Goal: Task Accomplishment & Management: Use online tool/utility

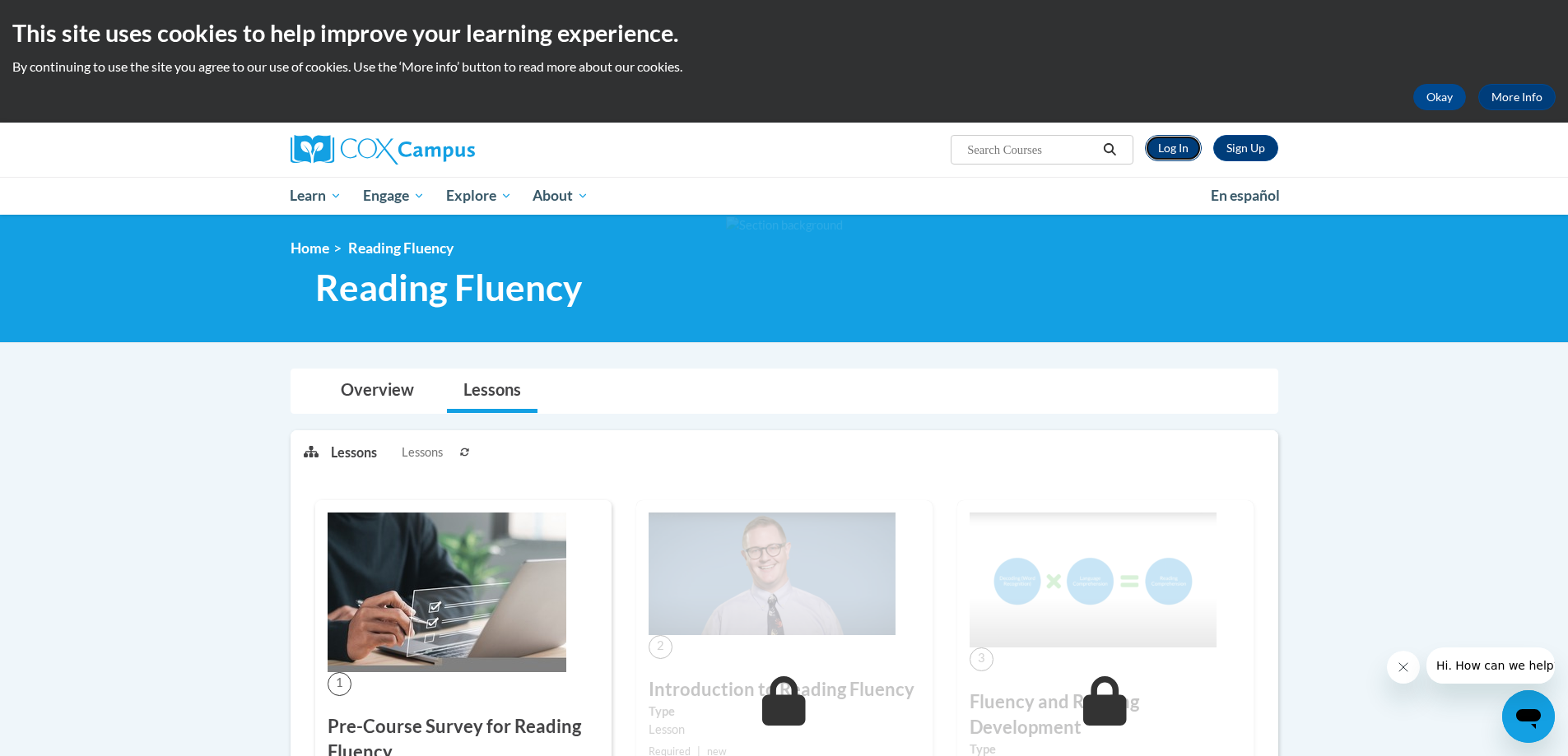
click at [1175, 145] on link "Log In" at bounding box center [1173, 148] width 57 height 27
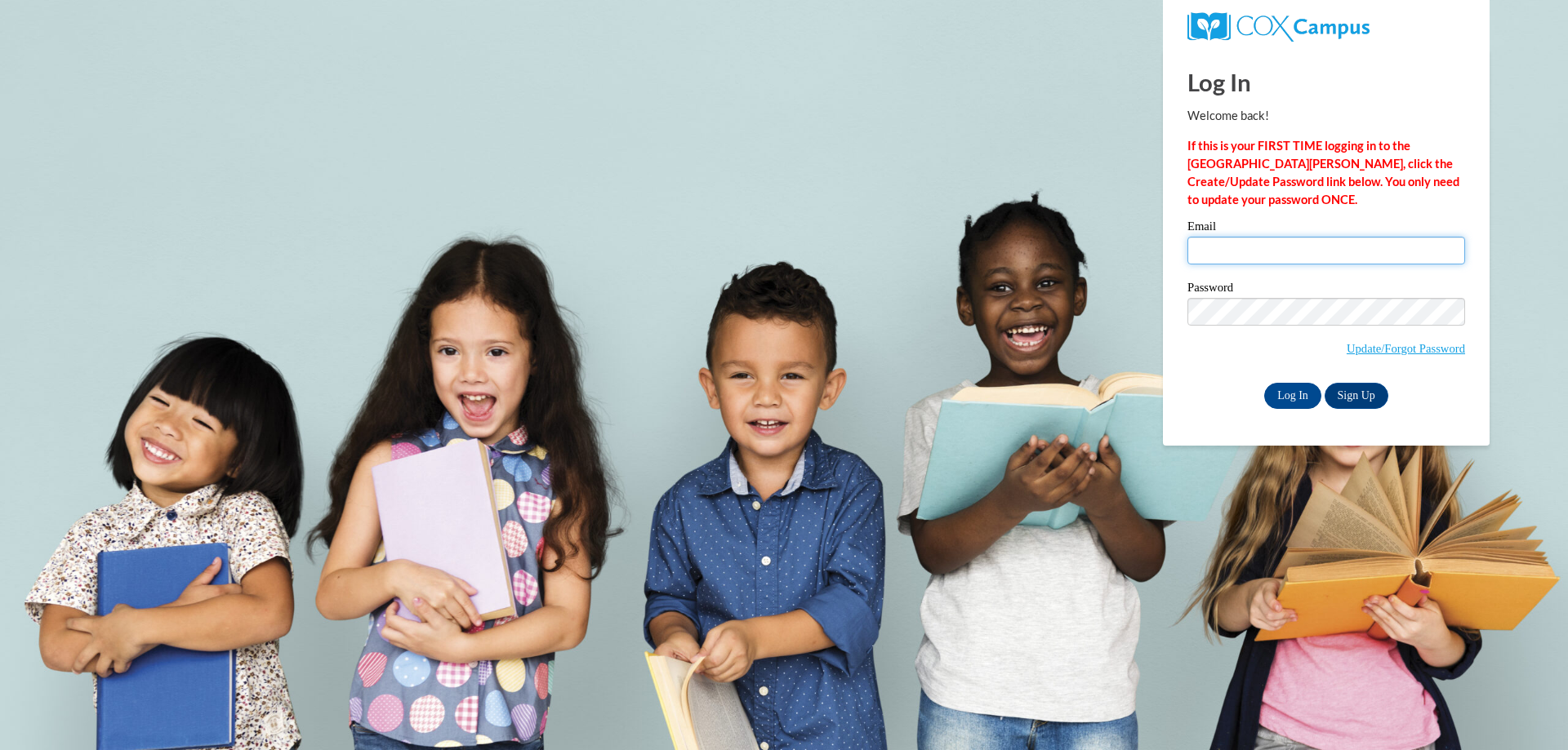
type input "sabinehomedaycare@yahoo.com"
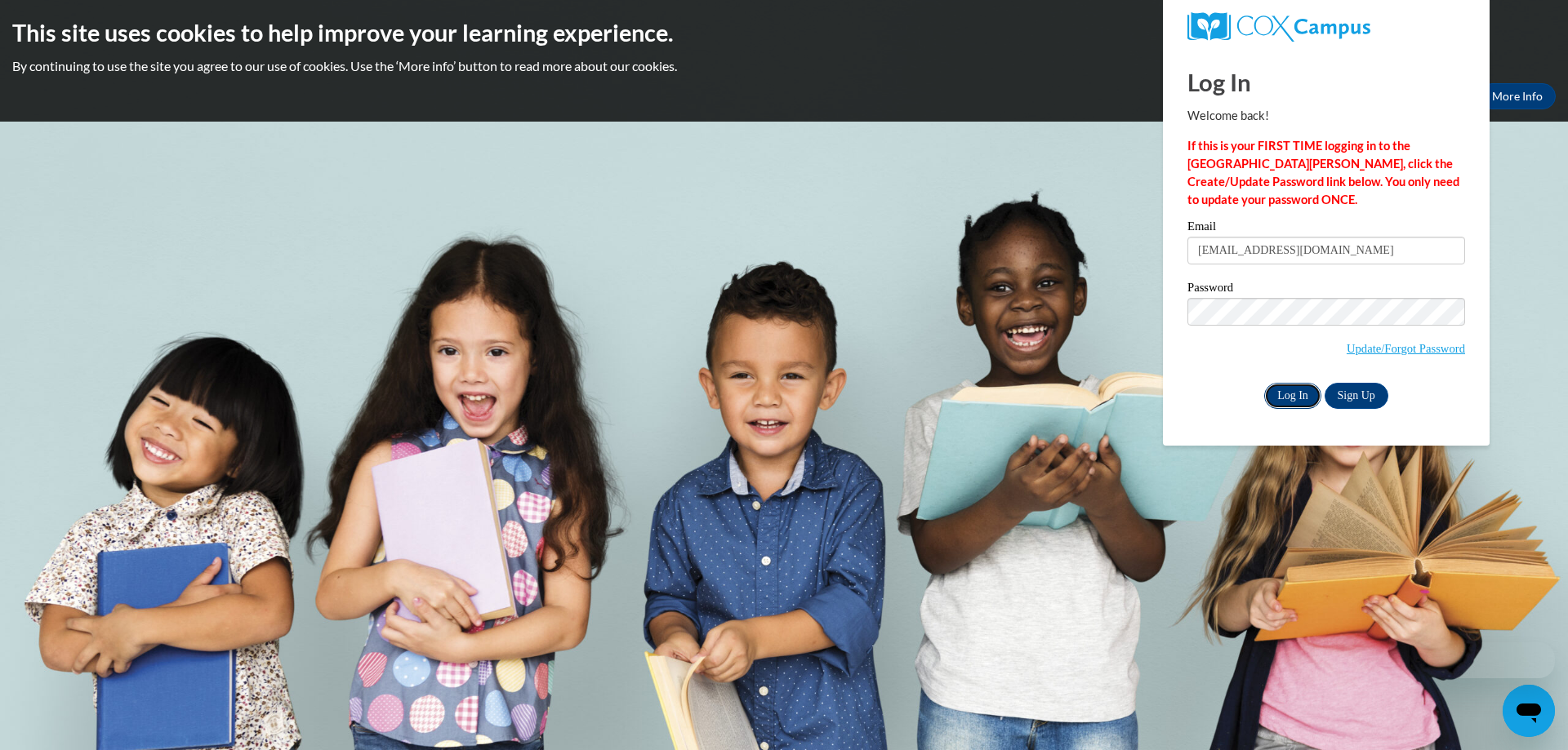
click at [1290, 387] on input "Log In" at bounding box center [1292, 396] width 57 height 26
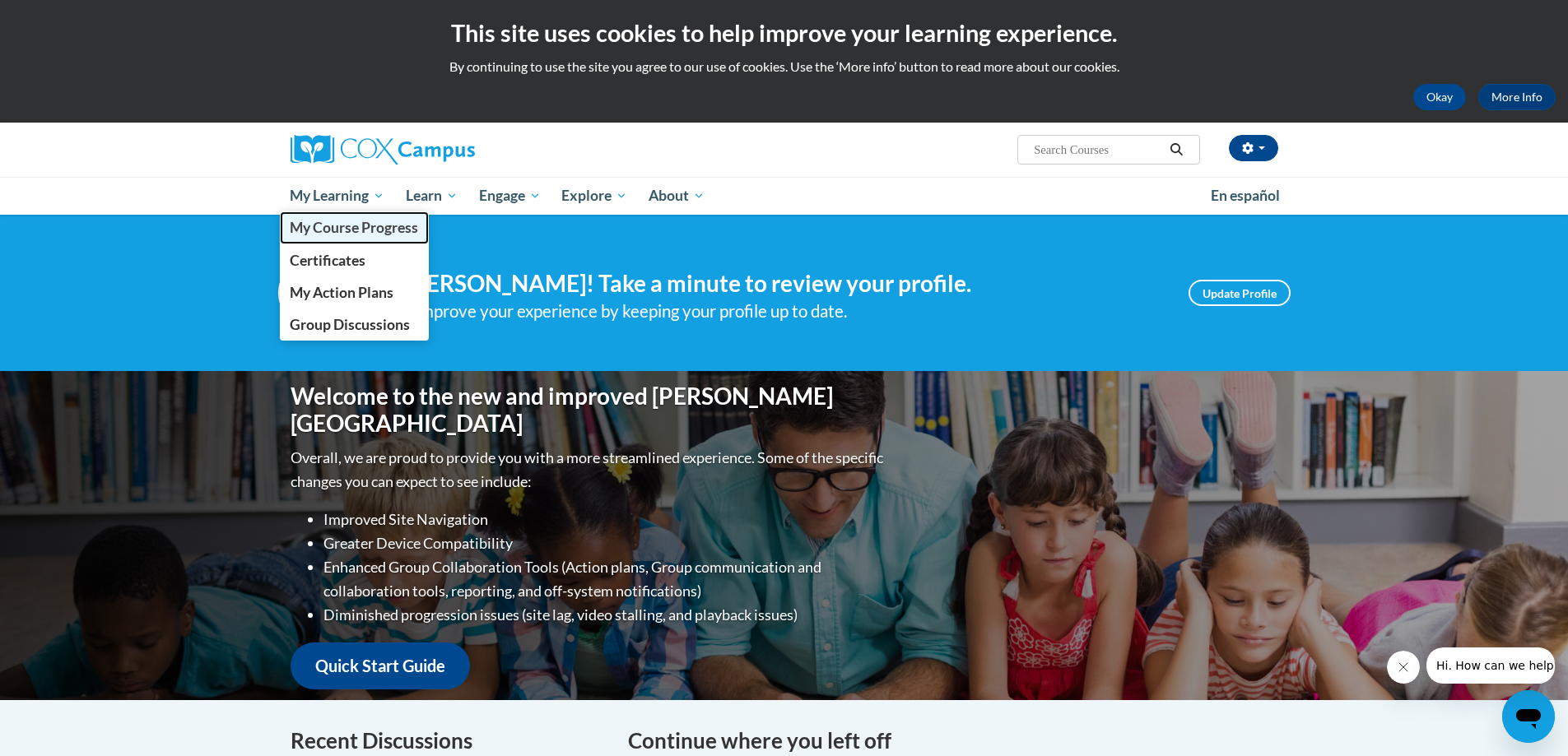
click at [340, 220] on span "My Course Progress" at bounding box center [353, 227] width 129 height 17
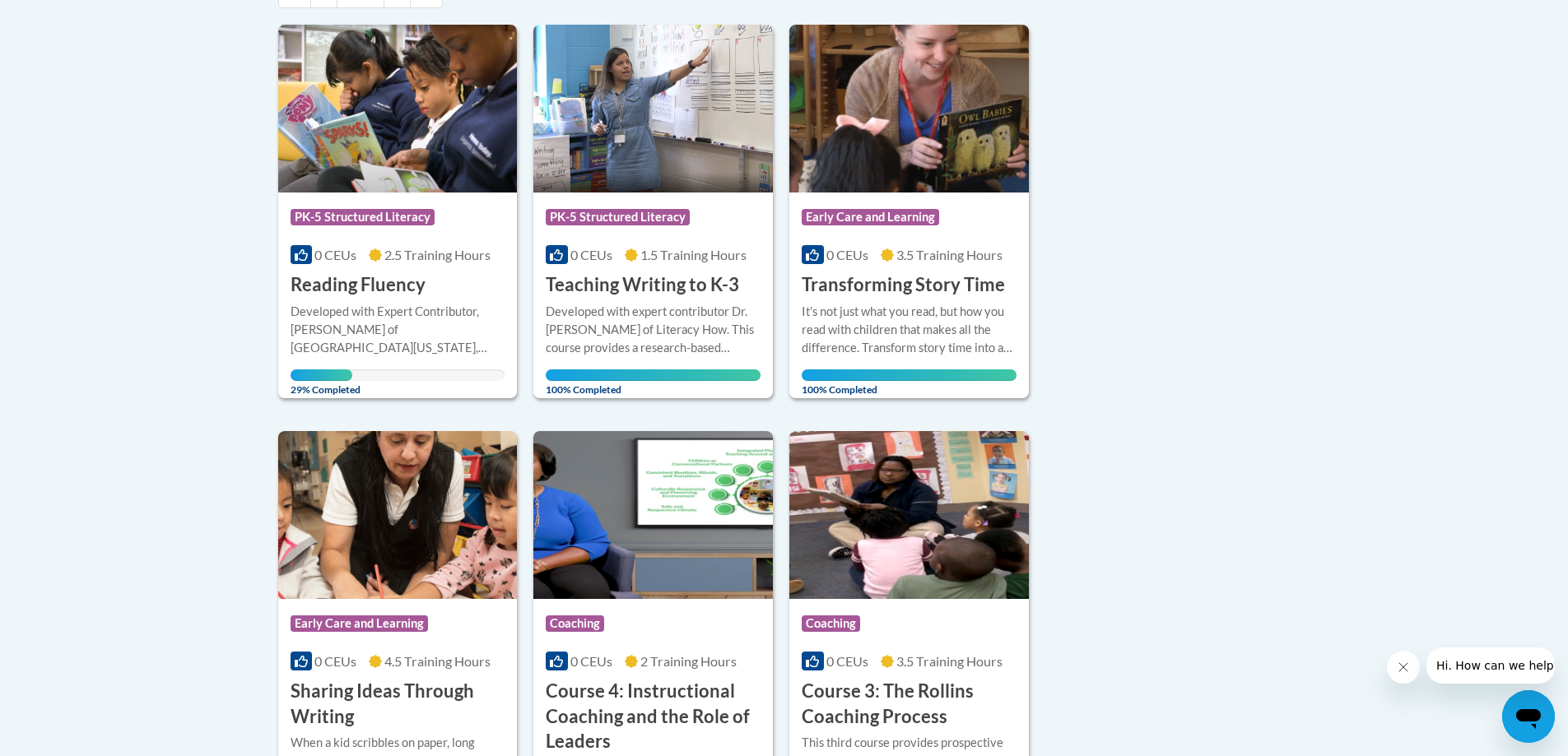
scroll to position [411, 0]
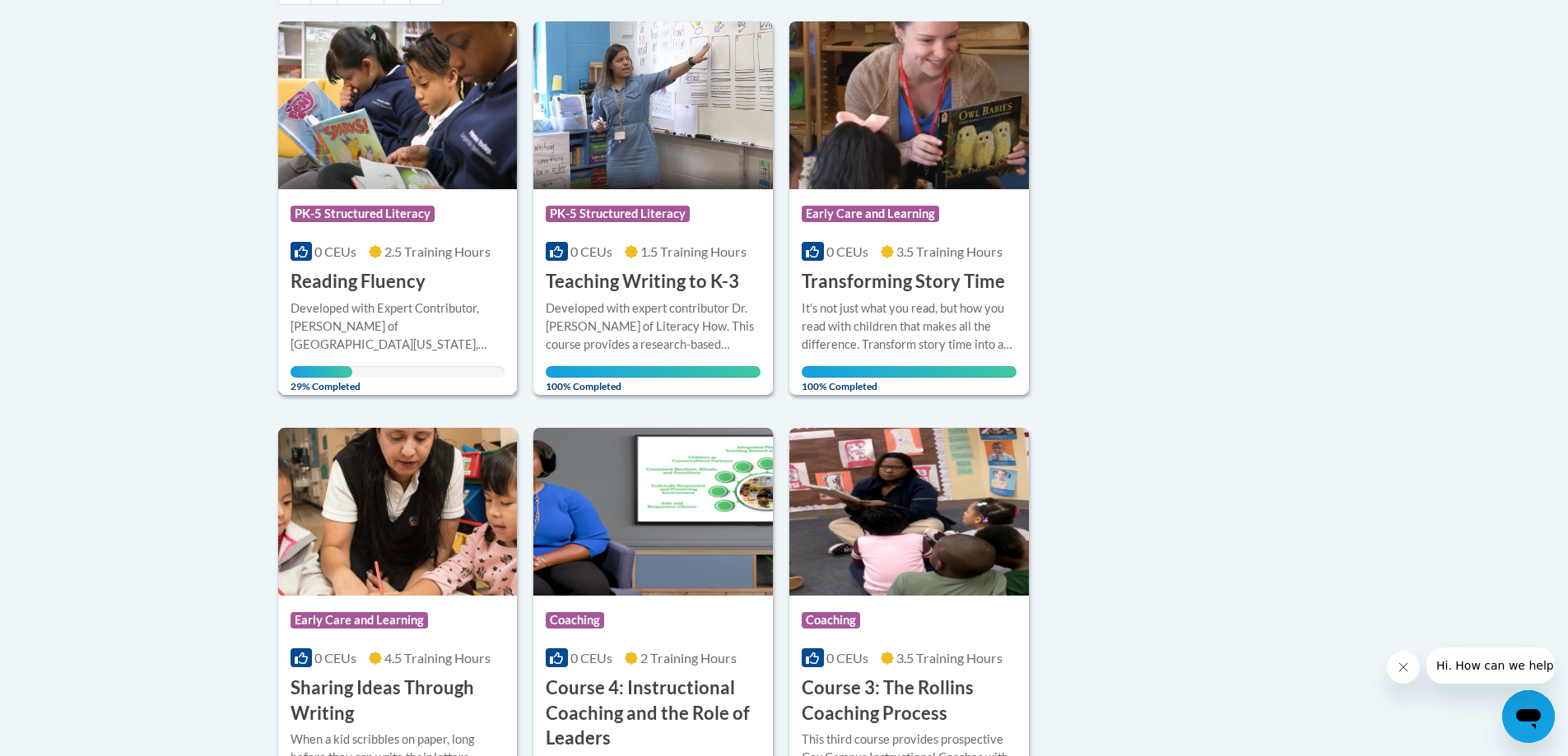
click at [384, 328] on div "Developed with Expert Contributor, Dr. [PERSON_NAME] of [GEOGRAPHIC_DATA][US_ST…" at bounding box center [397, 327] width 215 height 55
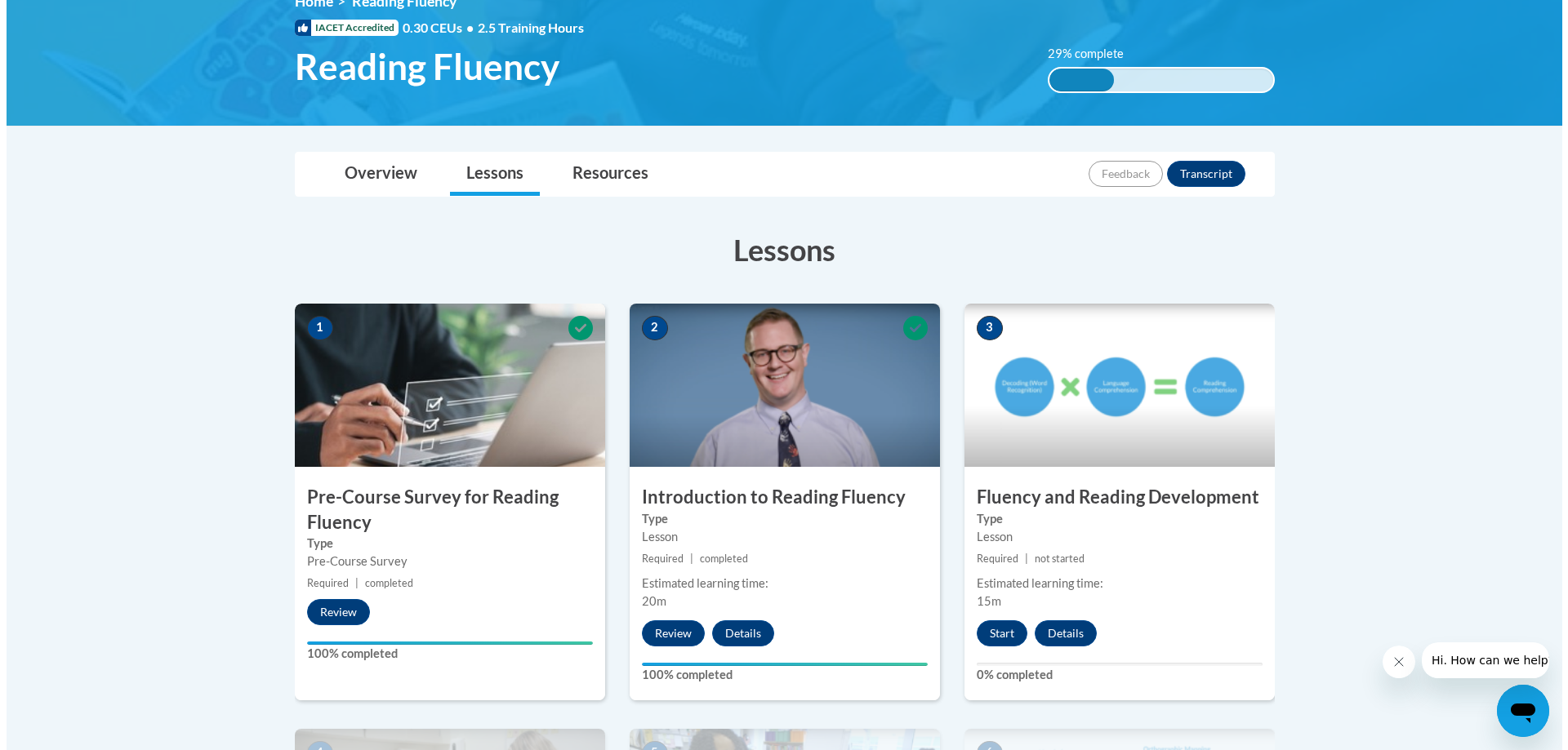
scroll to position [408, 0]
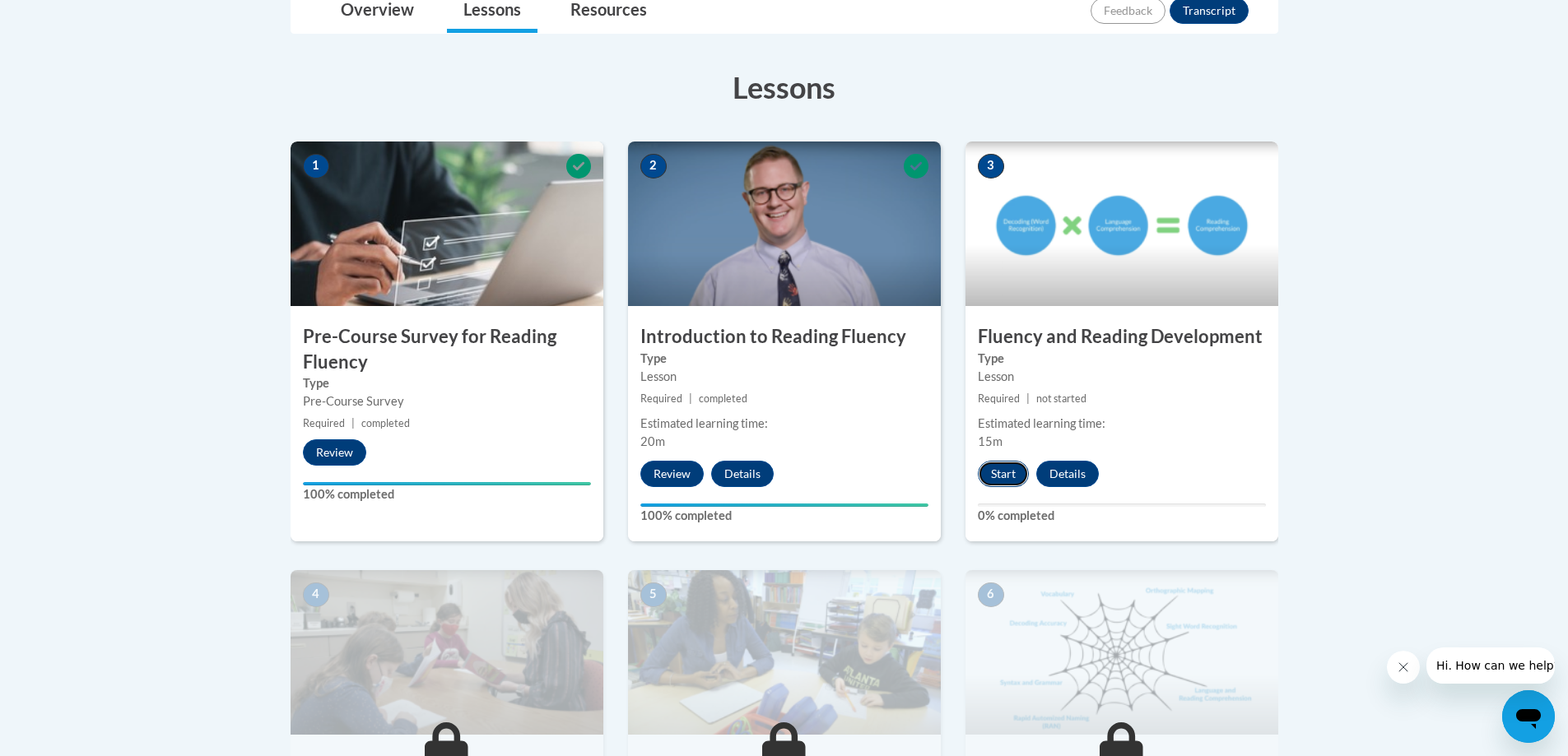
click at [1003, 471] on button "Start" at bounding box center [1003, 474] width 51 height 27
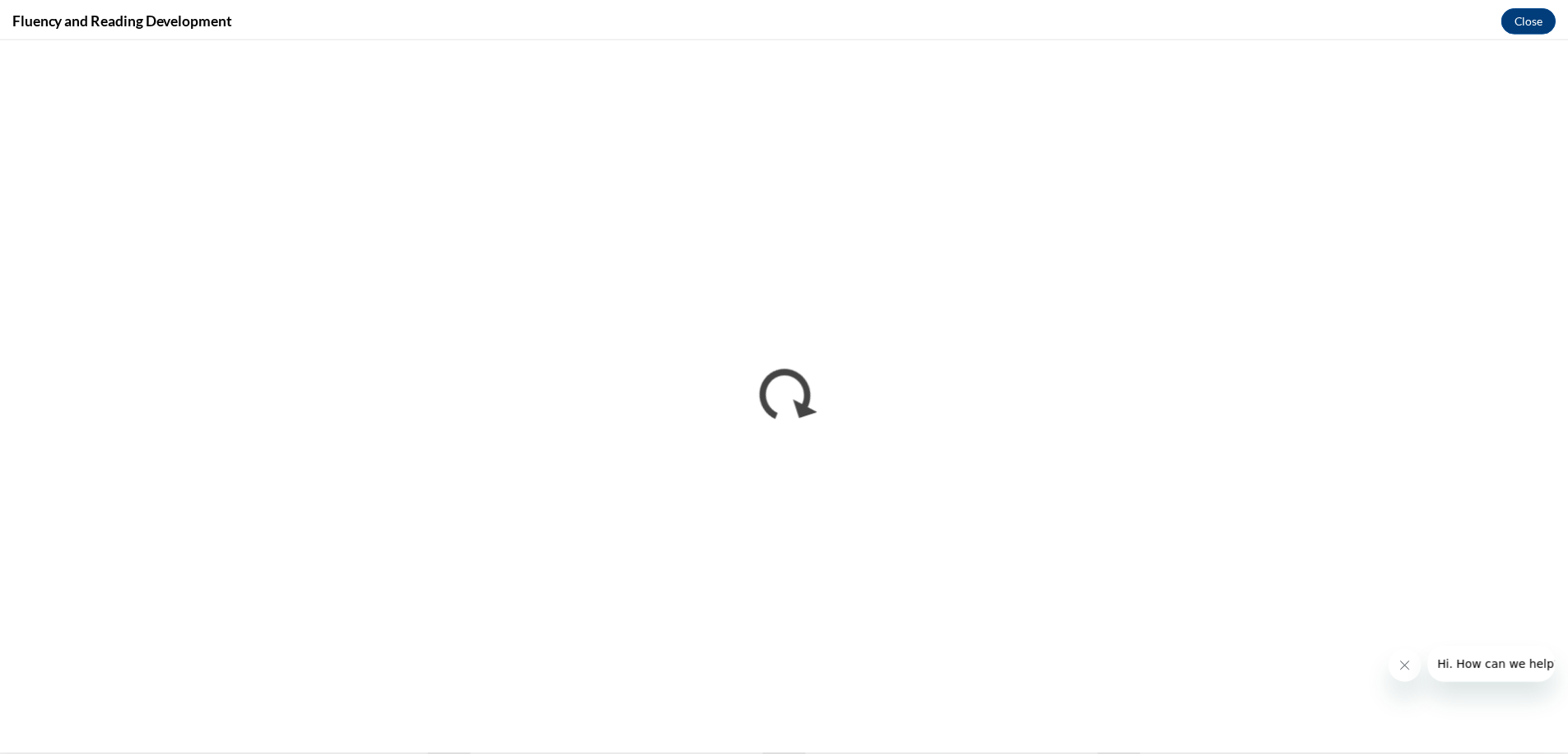
scroll to position [0, 0]
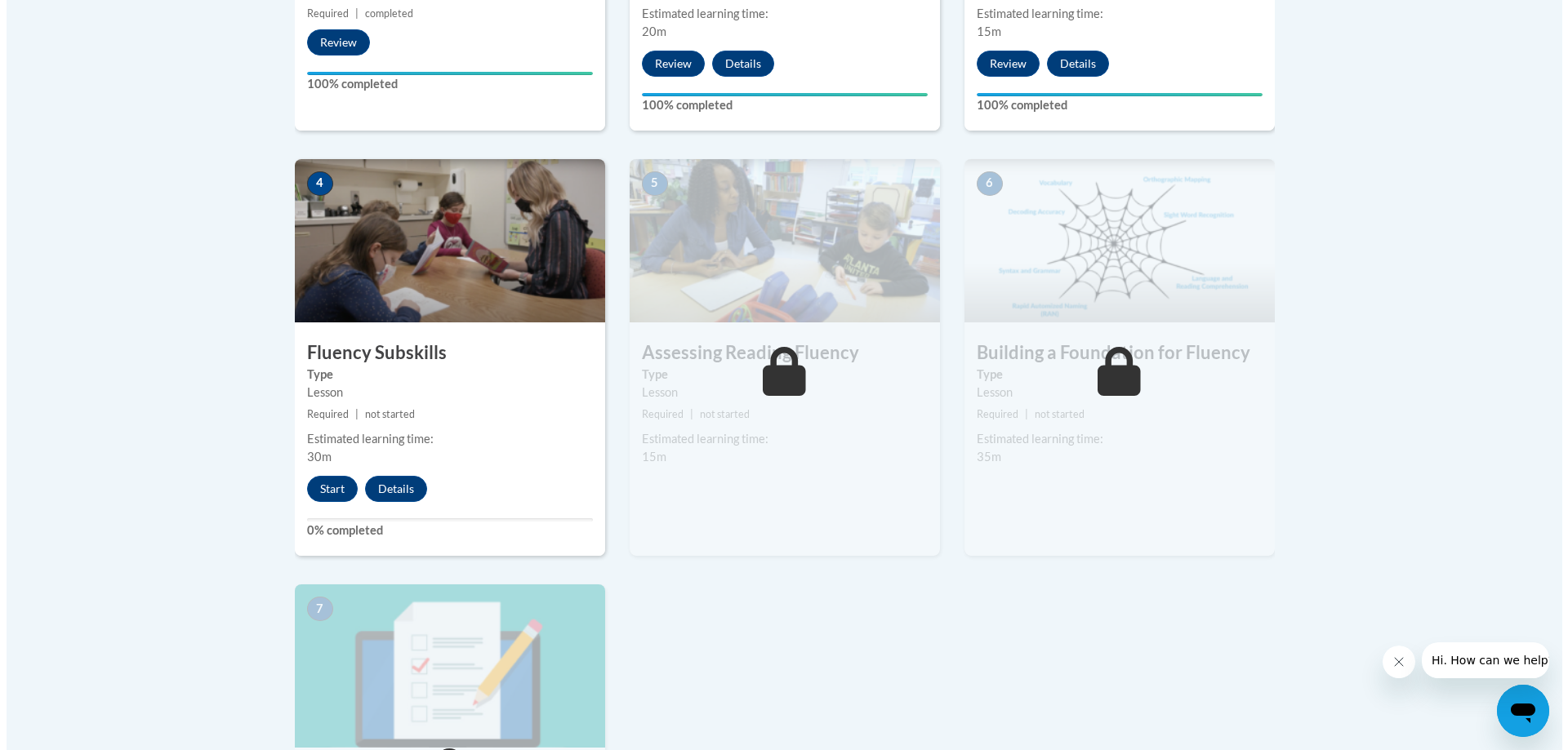
scroll to position [817, 0]
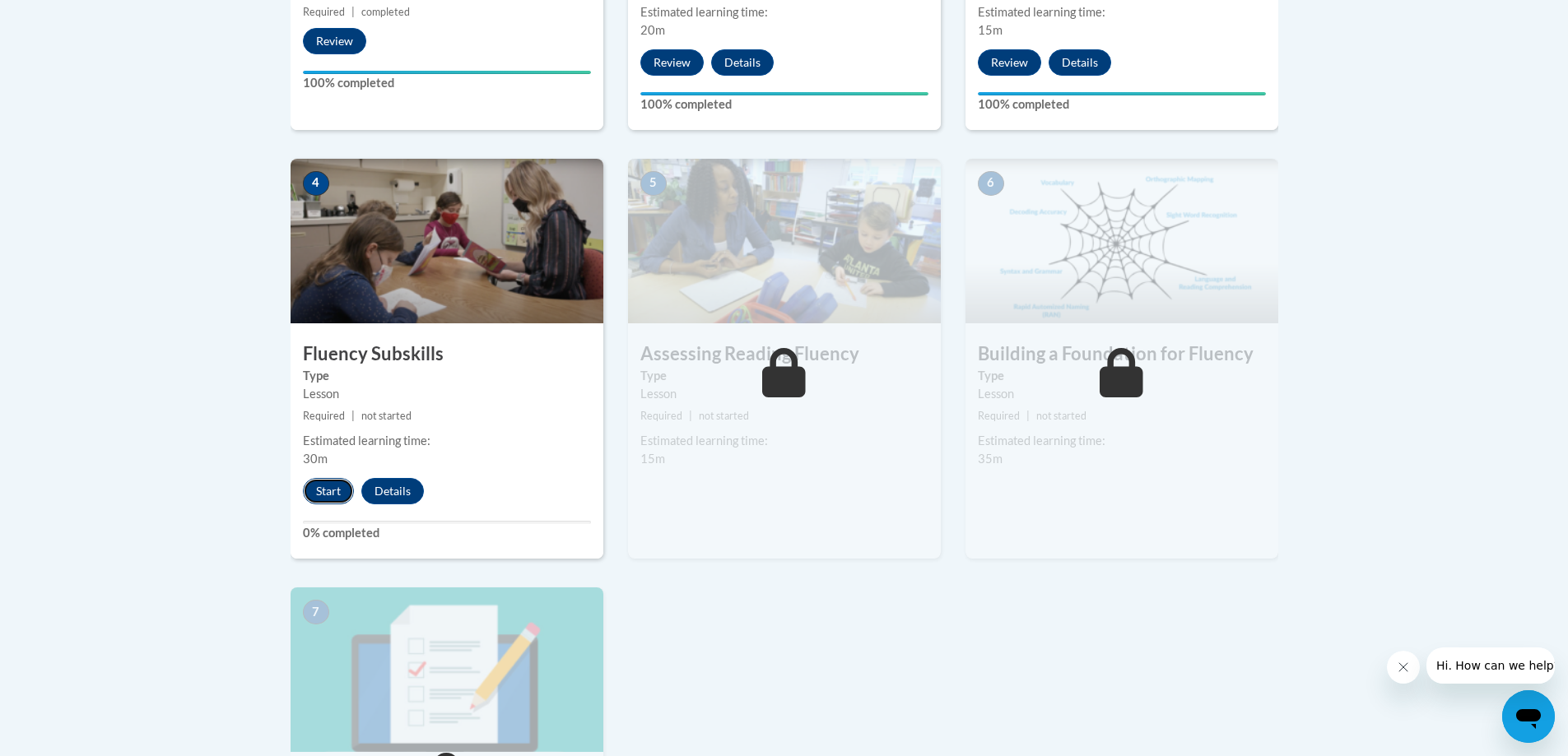
click at [317, 497] on button "Start" at bounding box center [328, 492] width 51 height 27
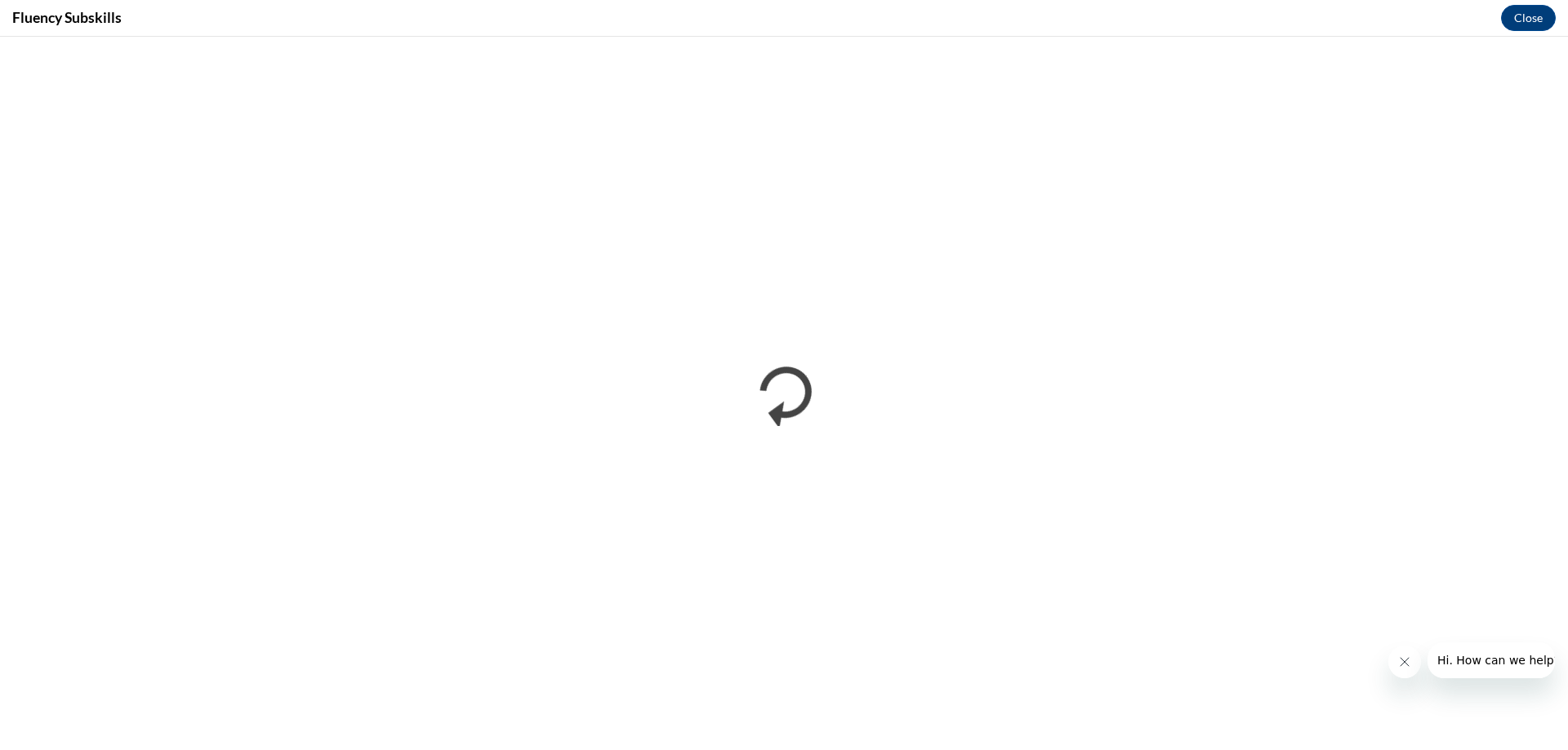
scroll to position [0, 0]
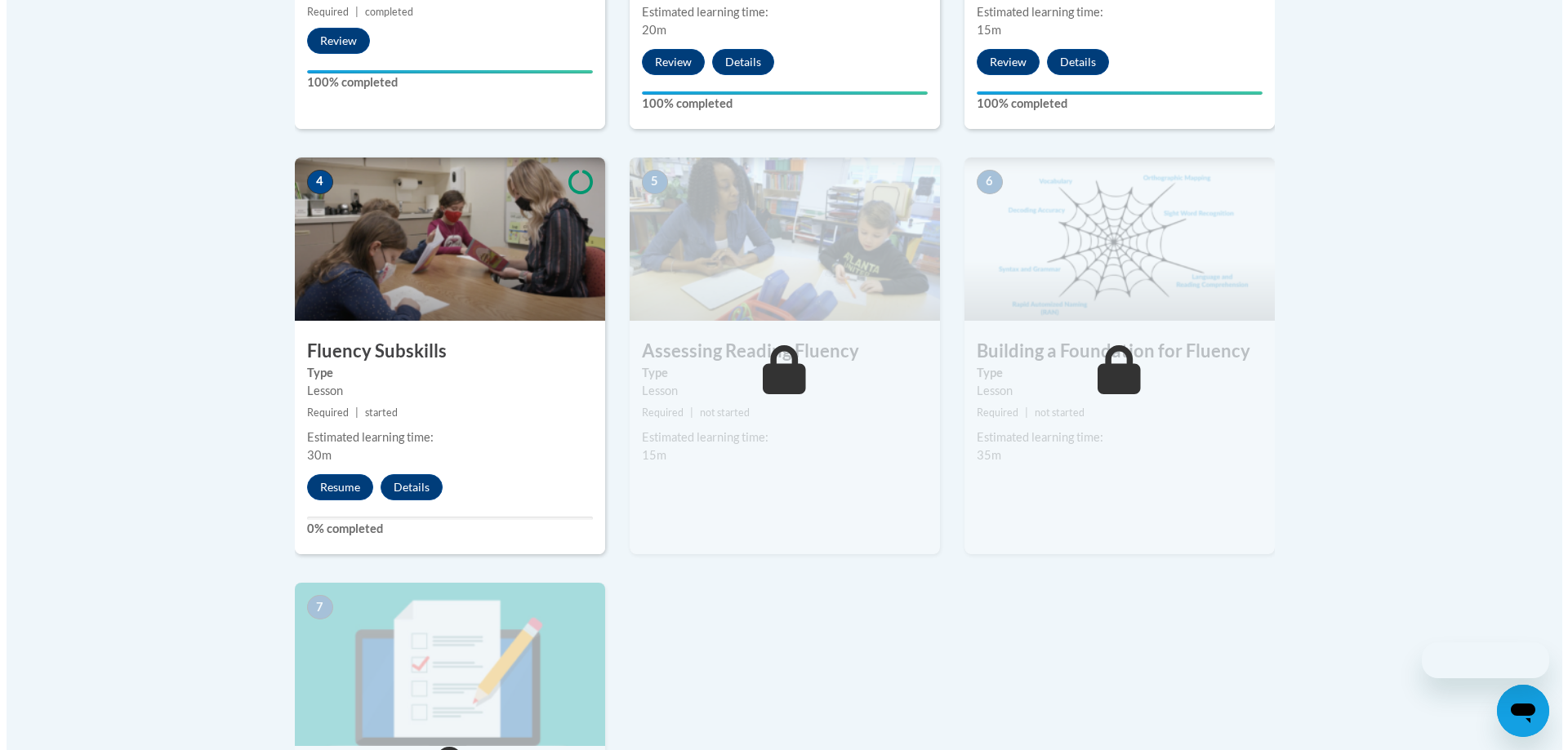
scroll to position [710, 0]
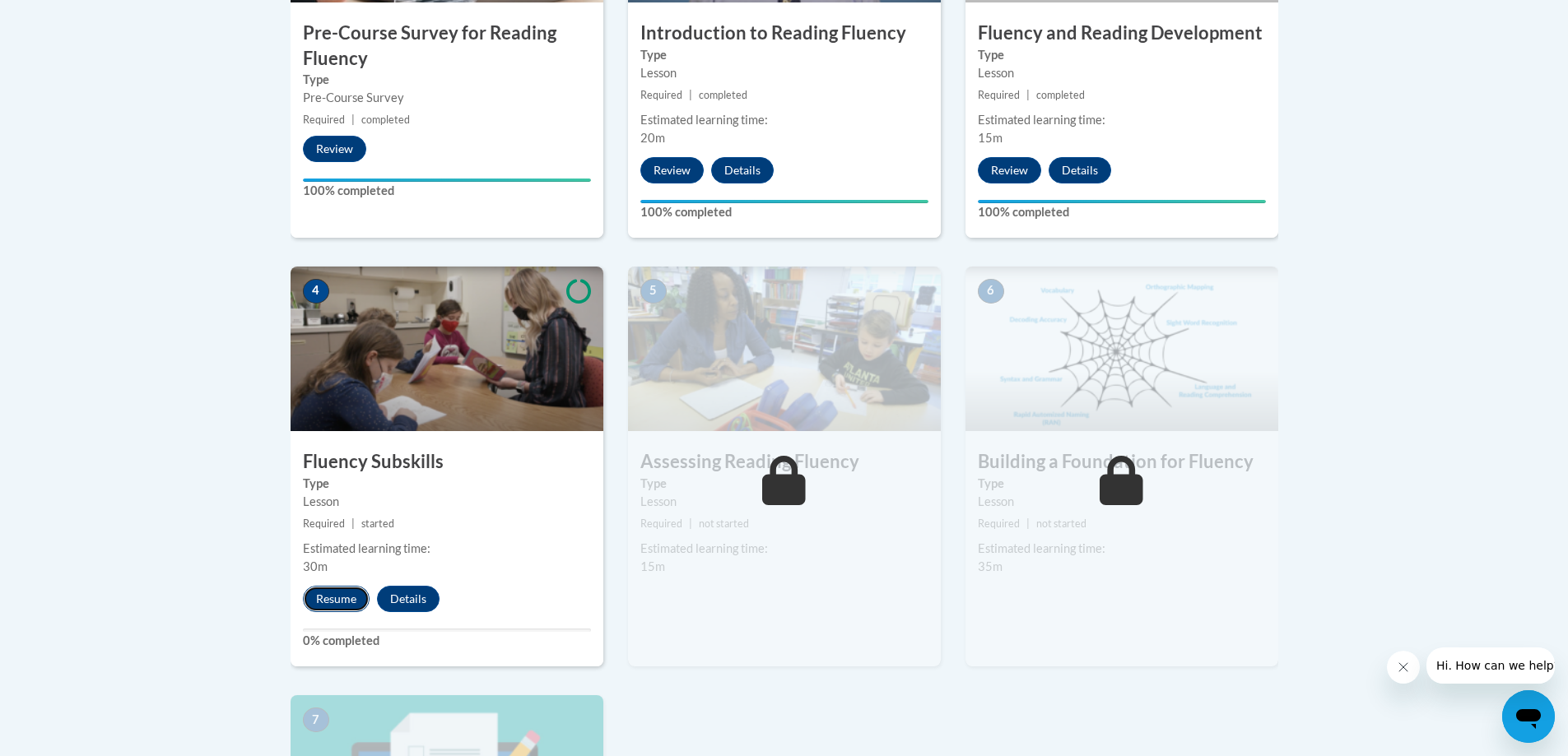
click at [326, 600] on button "Resume" at bounding box center [336, 599] width 66 height 27
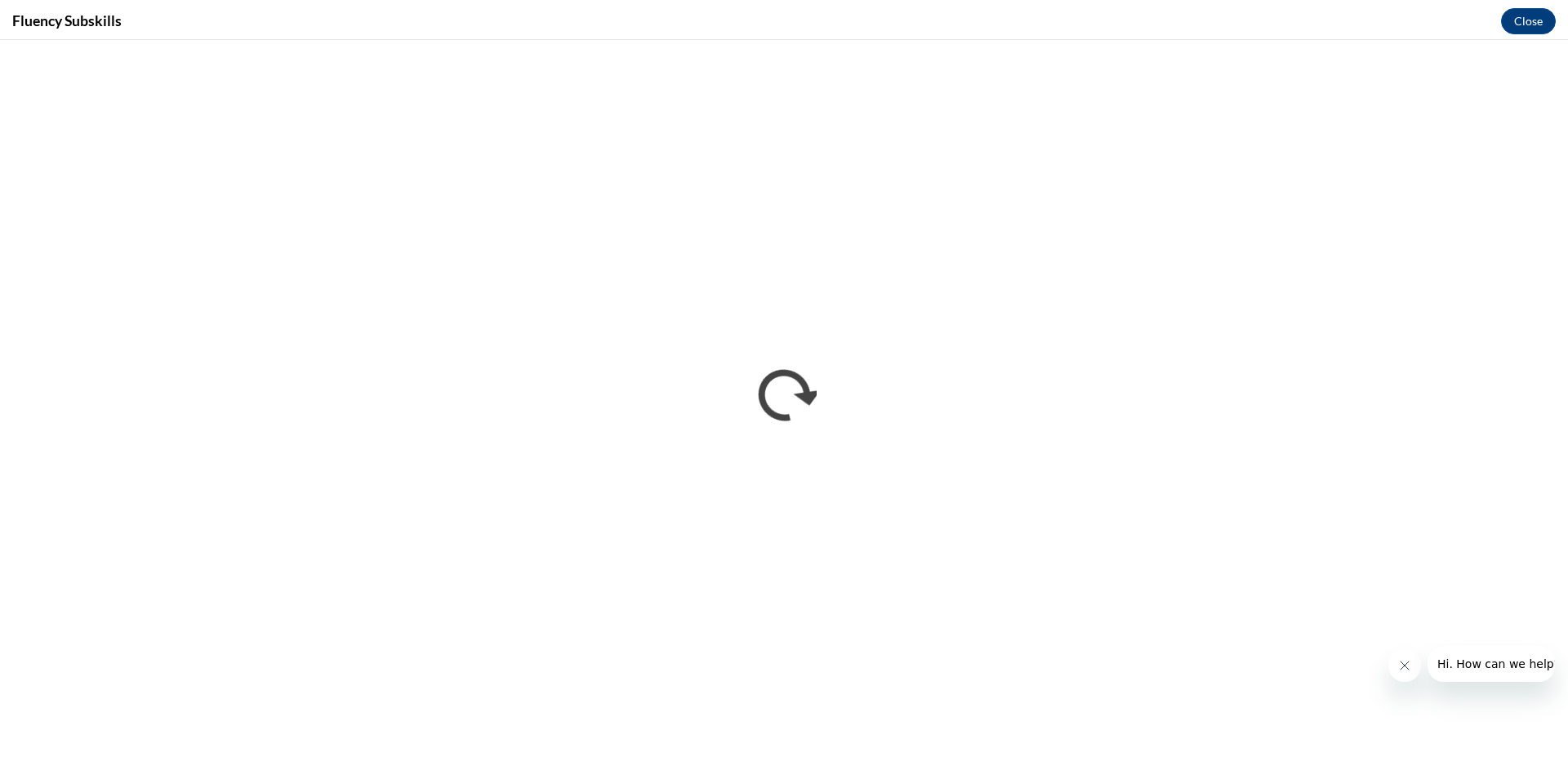
scroll to position [0, 0]
